Goal: Check status: Check status

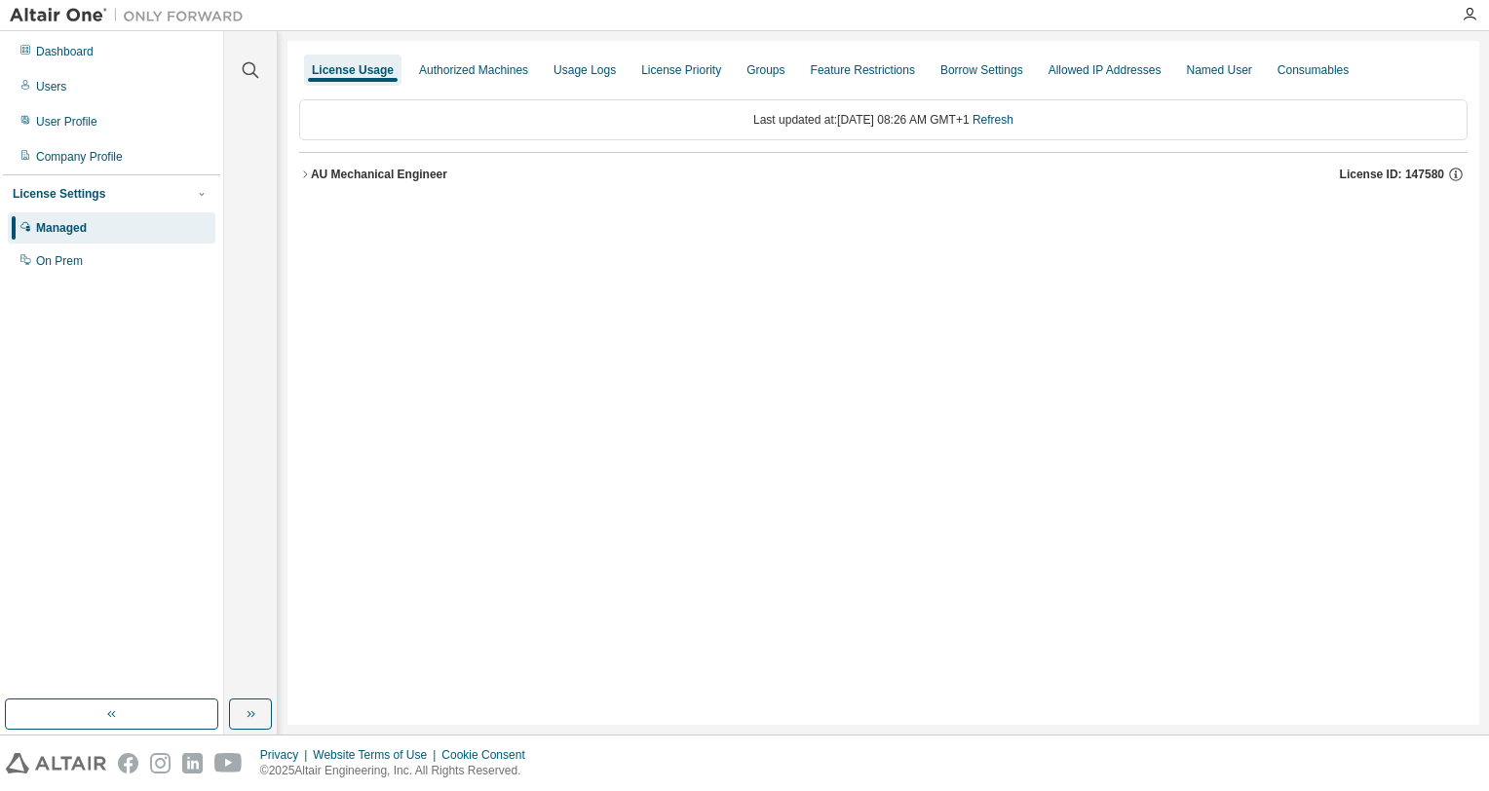
click at [333, 176] on div "AU Mechanical Engineer" at bounding box center [379, 175] width 136 height 16
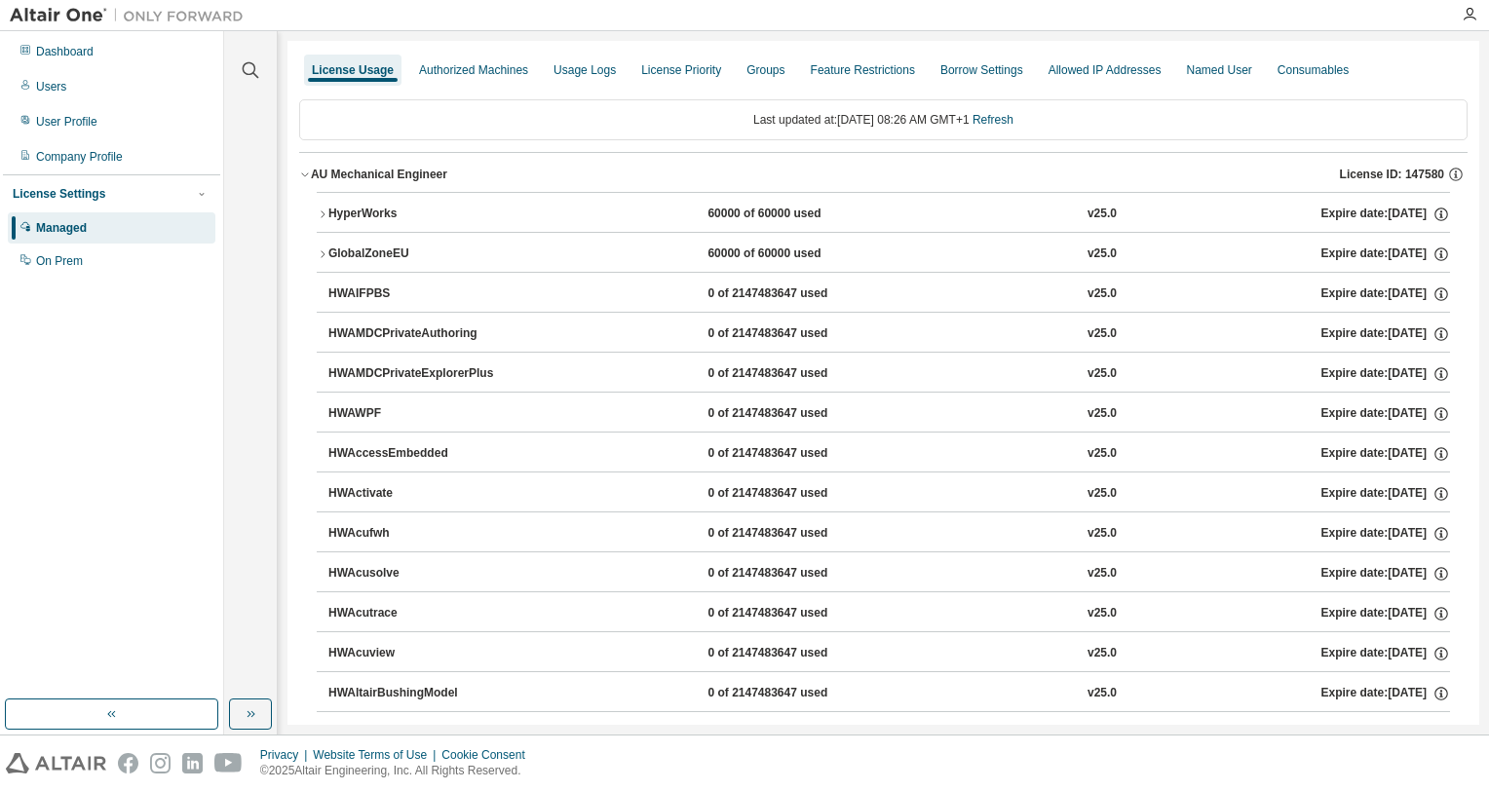
click at [355, 216] on div "HyperWorks" at bounding box center [415, 215] width 175 height 18
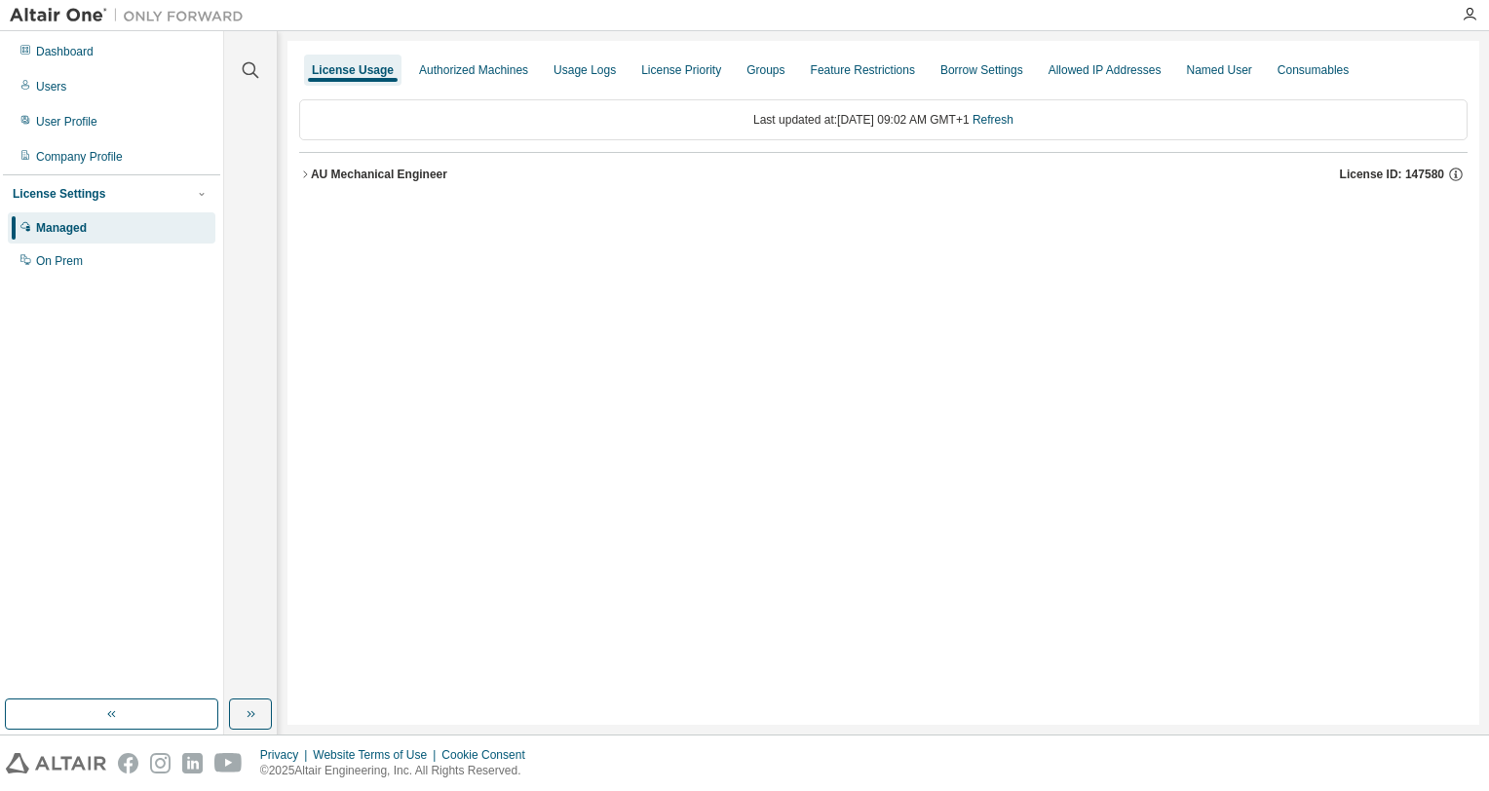
click at [363, 176] on div "AU Mechanical Engineer" at bounding box center [379, 175] width 136 height 16
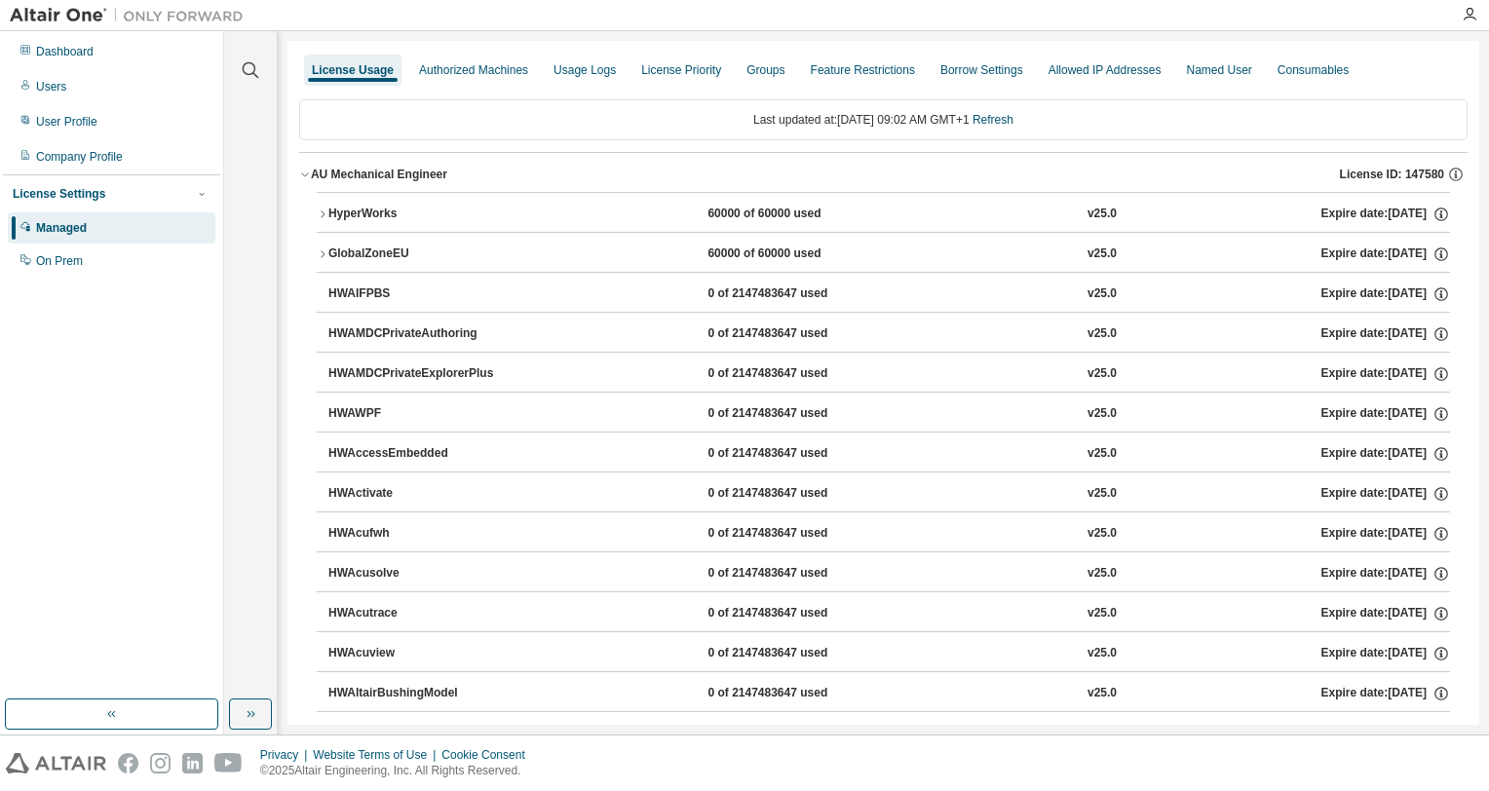
click at [381, 209] on div "HyperWorks" at bounding box center [415, 215] width 175 height 18
